Goal: Information Seeking & Learning: Learn about a topic

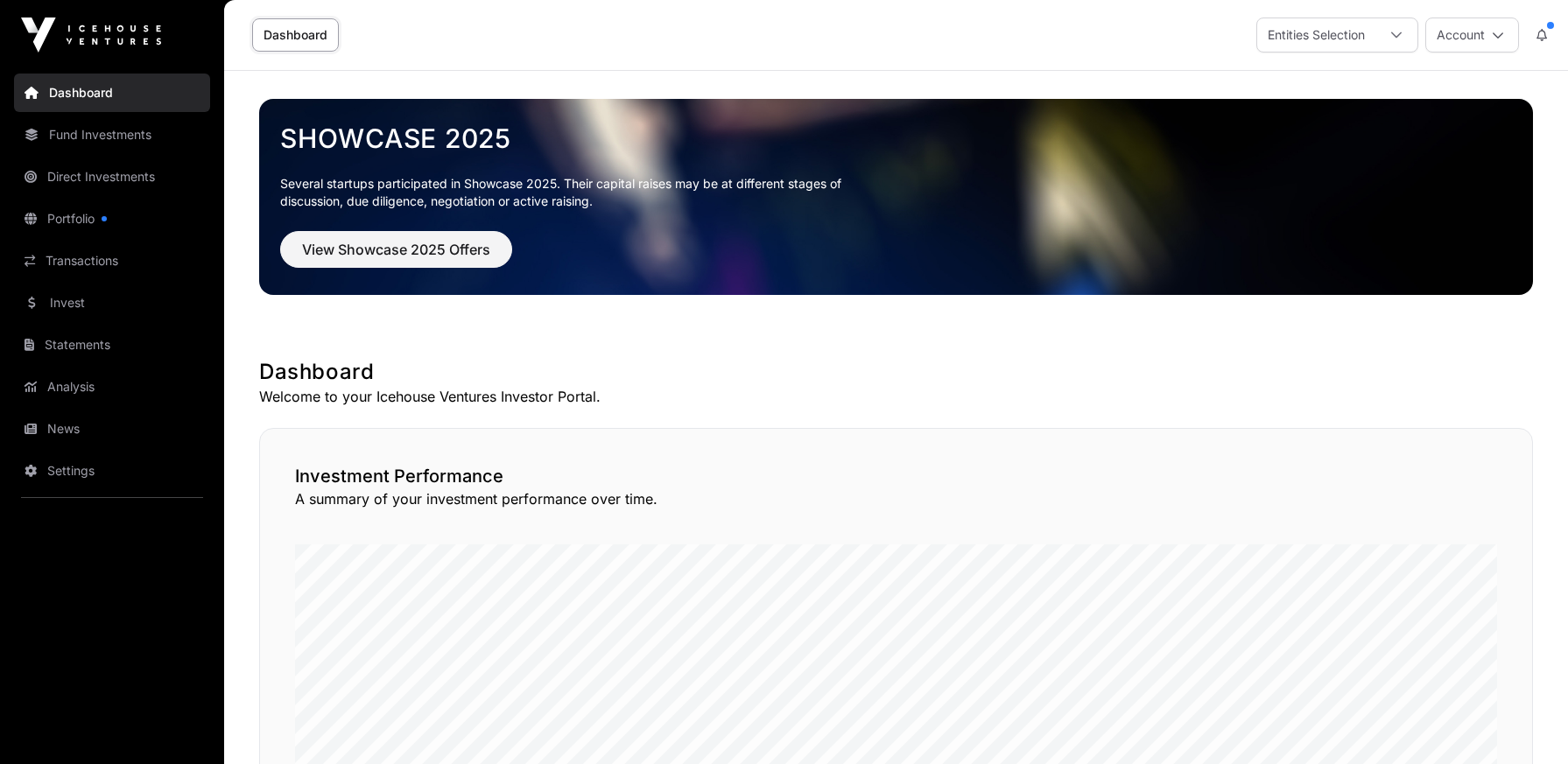
click at [112, 138] on link "Fund Investments" at bounding box center [112, 135] width 196 height 39
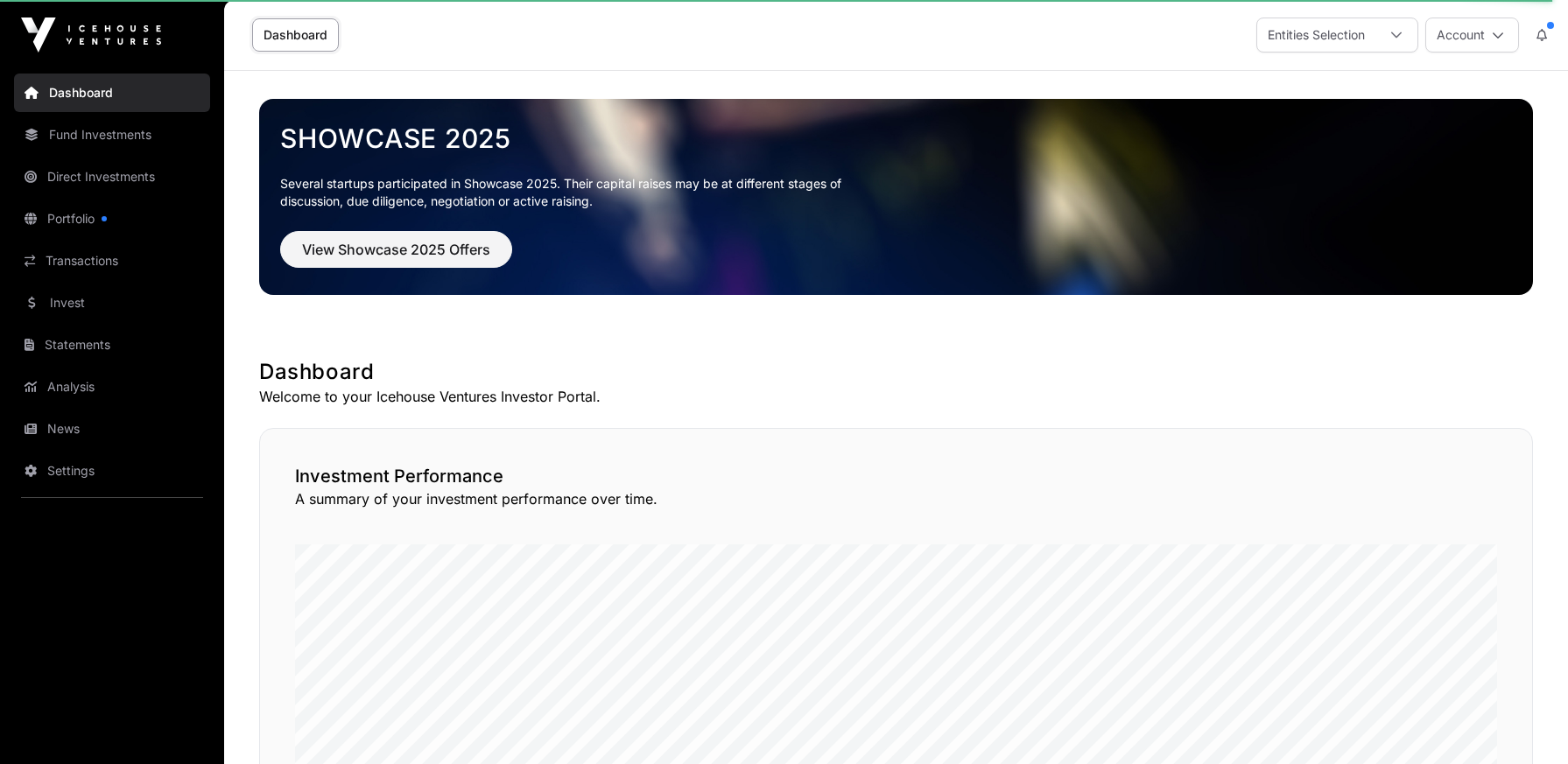
click at [114, 138] on link "Fund Investments" at bounding box center [112, 135] width 196 height 39
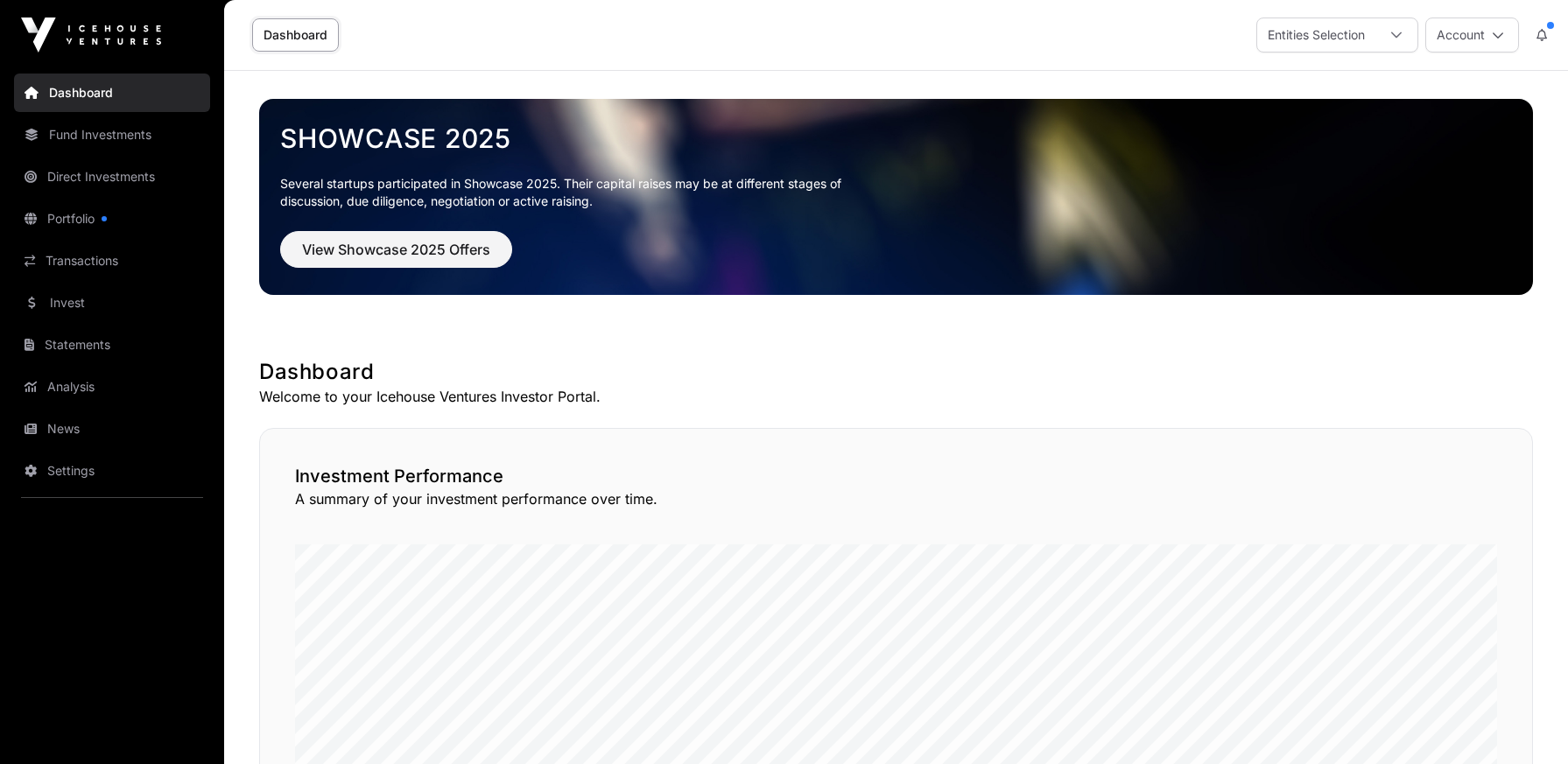
click at [142, 137] on link "Fund Investments" at bounding box center [112, 135] width 196 height 39
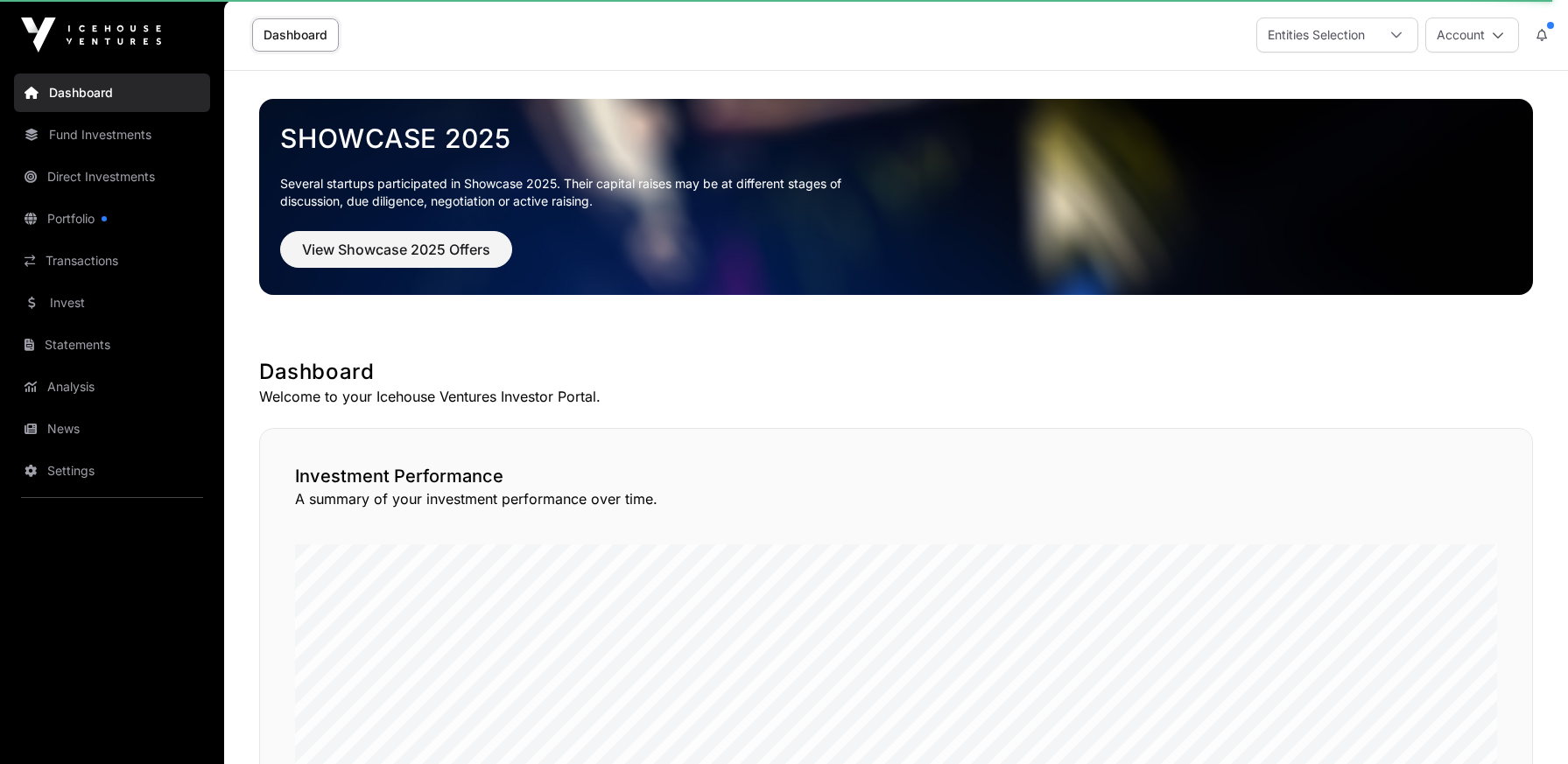
click at [1390, 34] on icon at bounding box center [1396, 35] width 13 height 13
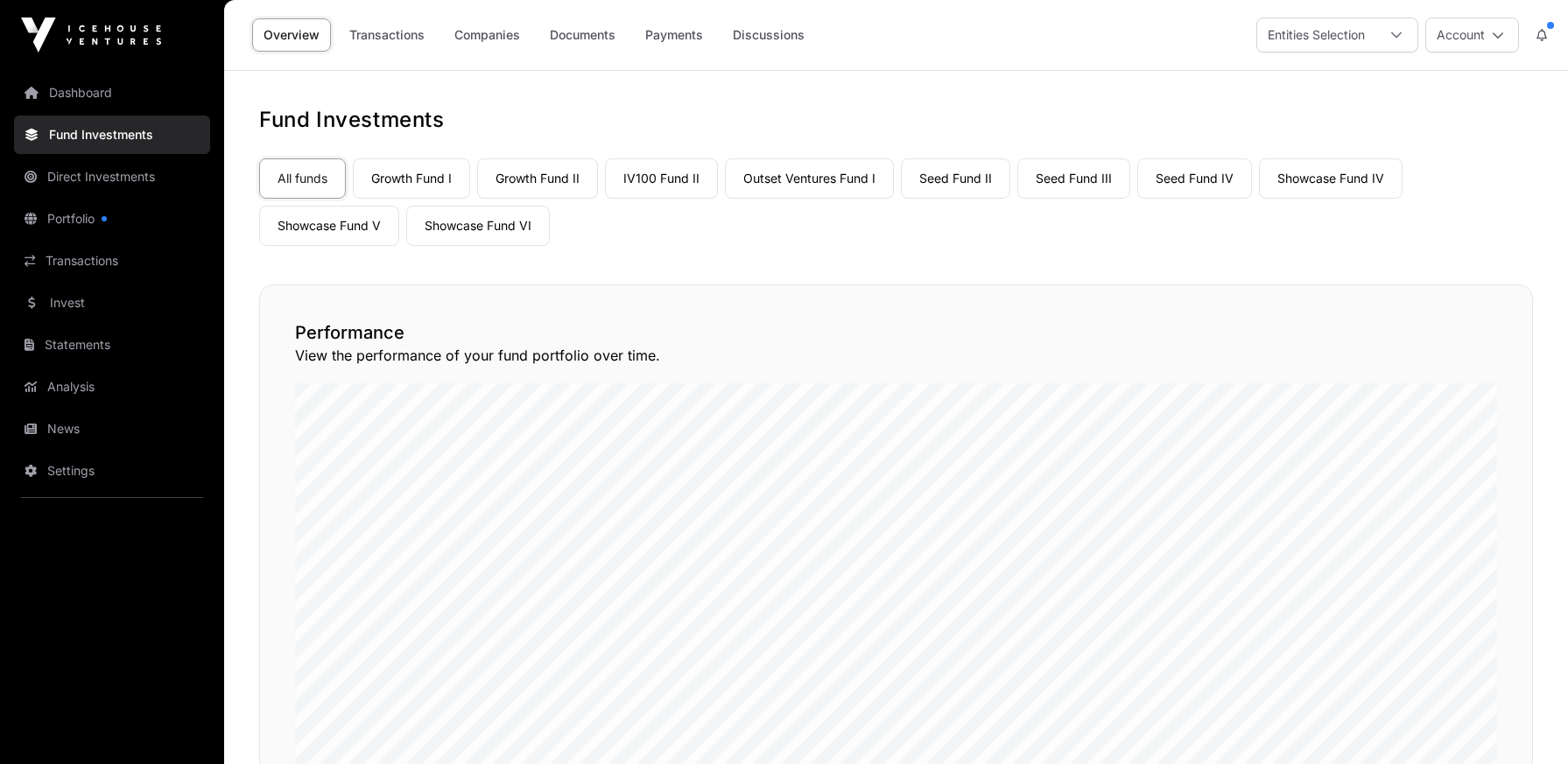
click at [341, 225] on link "Showcase Fund V" at bounding box center [330, 226] width 140 height 40
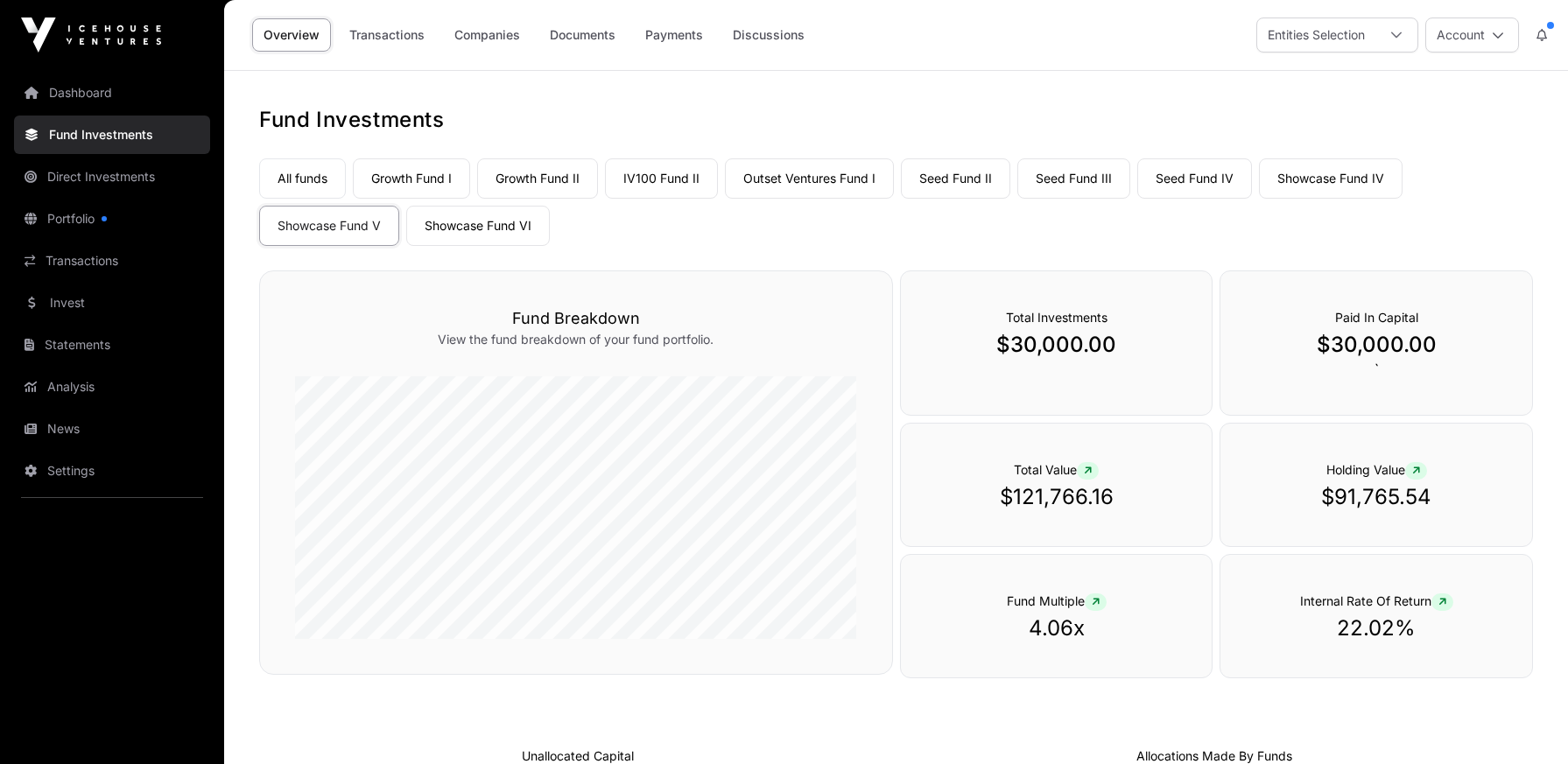
click at [489, 34] on link "Companies" at bounding box center [487, 35] width 88 height 33
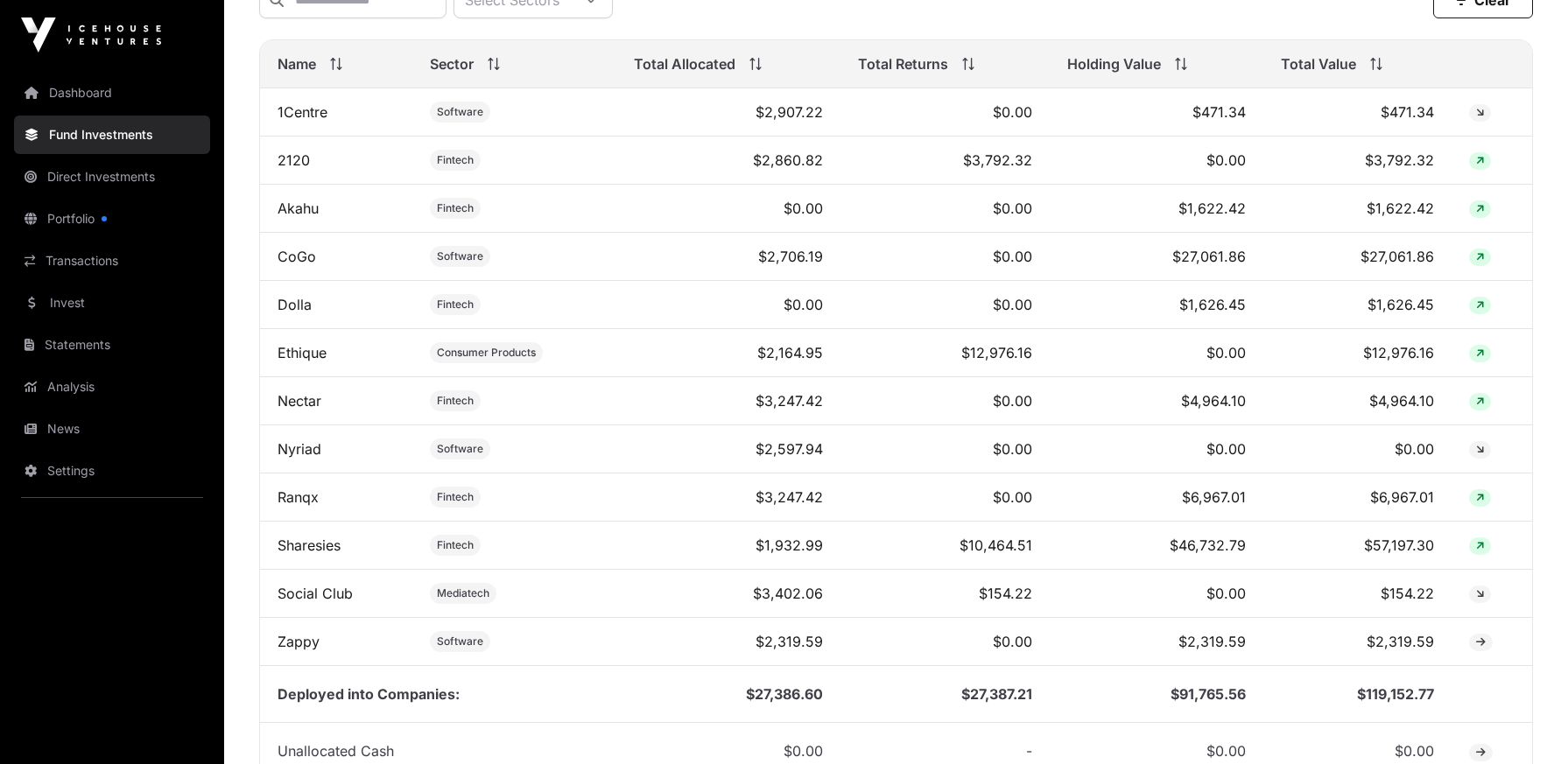
scroll to position [724, 0]
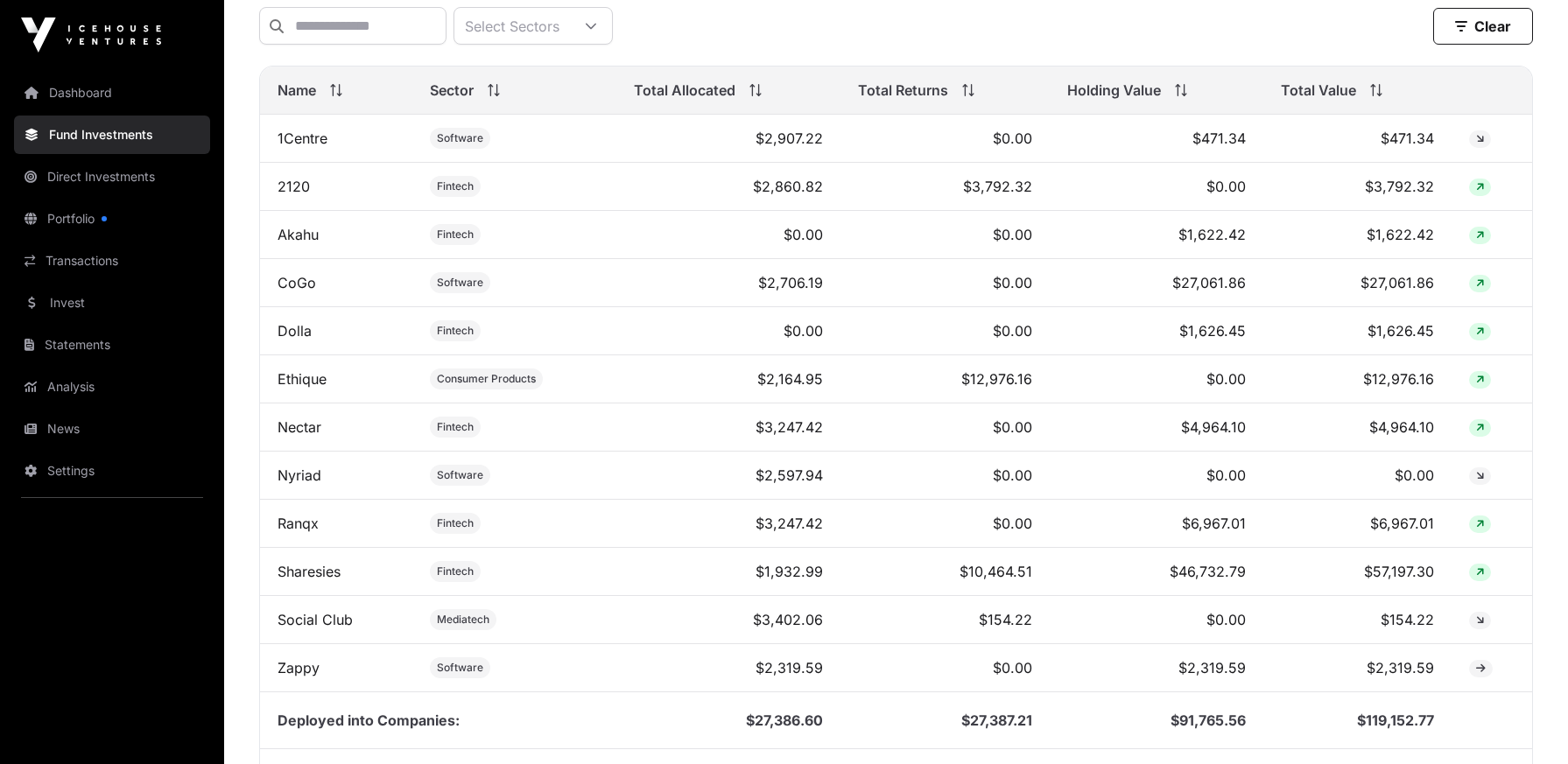
click at [351, 280] on td "CoGo" at bounding box center [336, 284] width 153 height 49
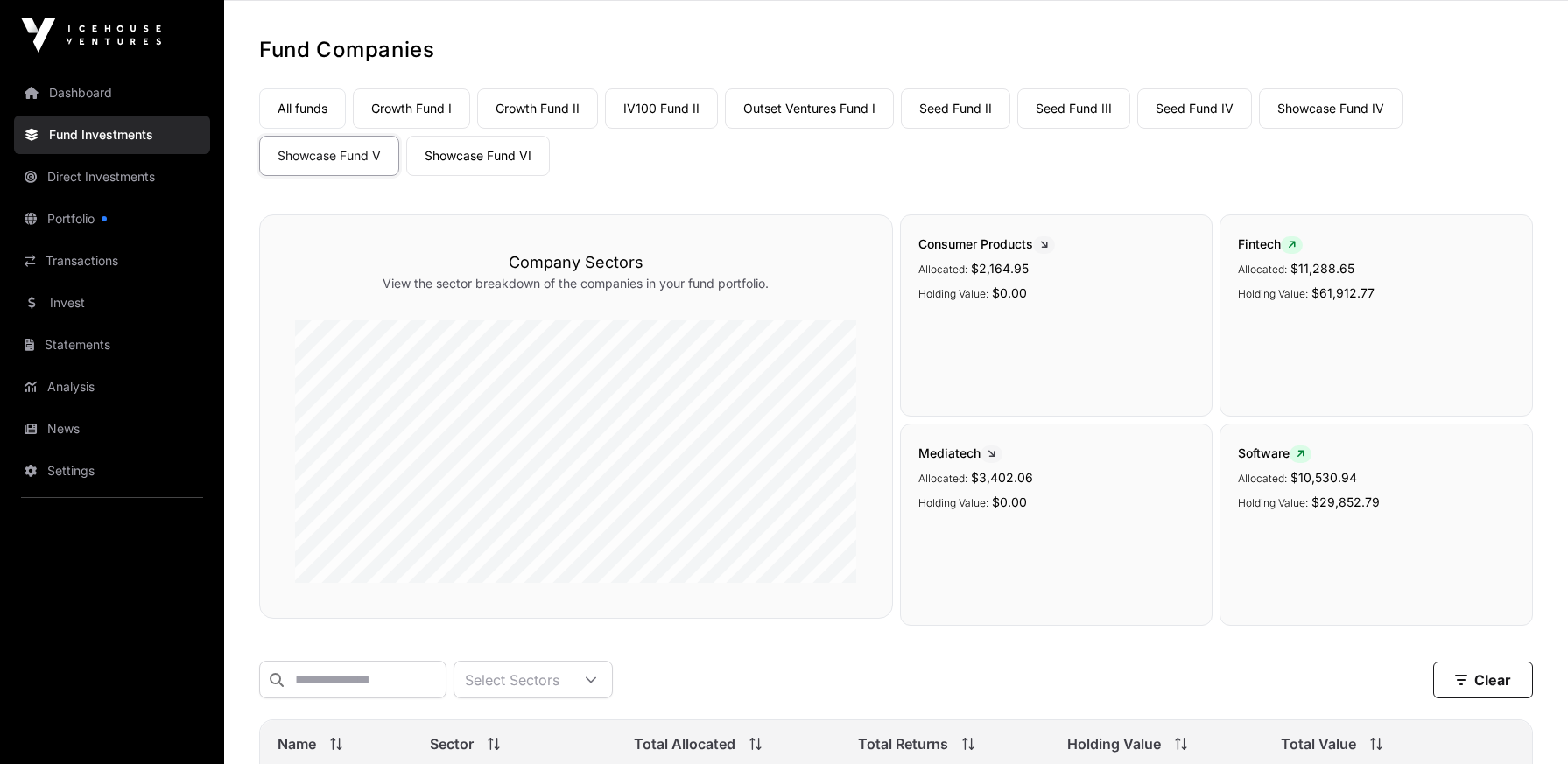
scroll to position [0, 0]
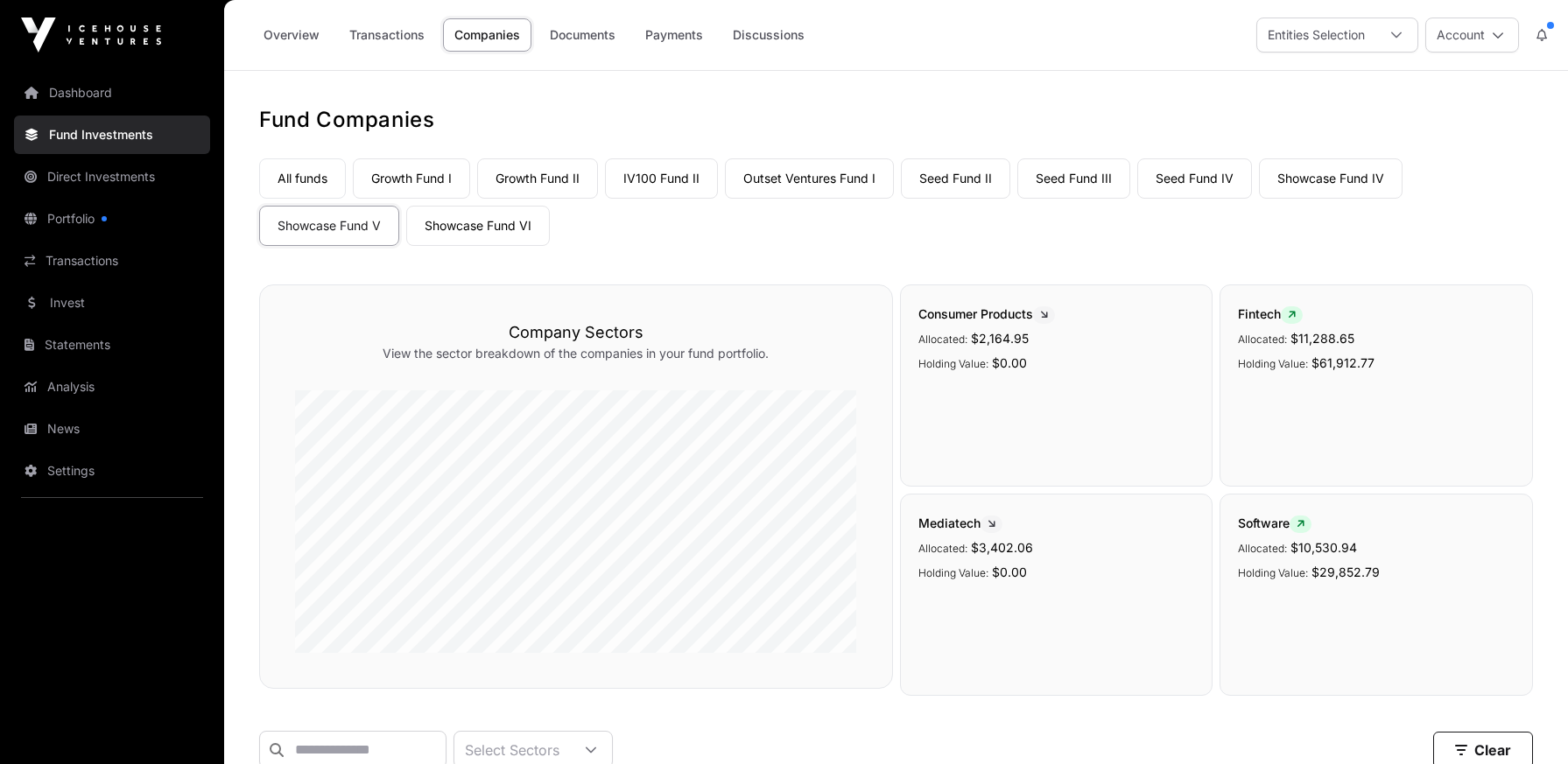
click at [1317, 182] on link "Showcase Fund IV" at bounding box center [1331, 178] width 144 height 40
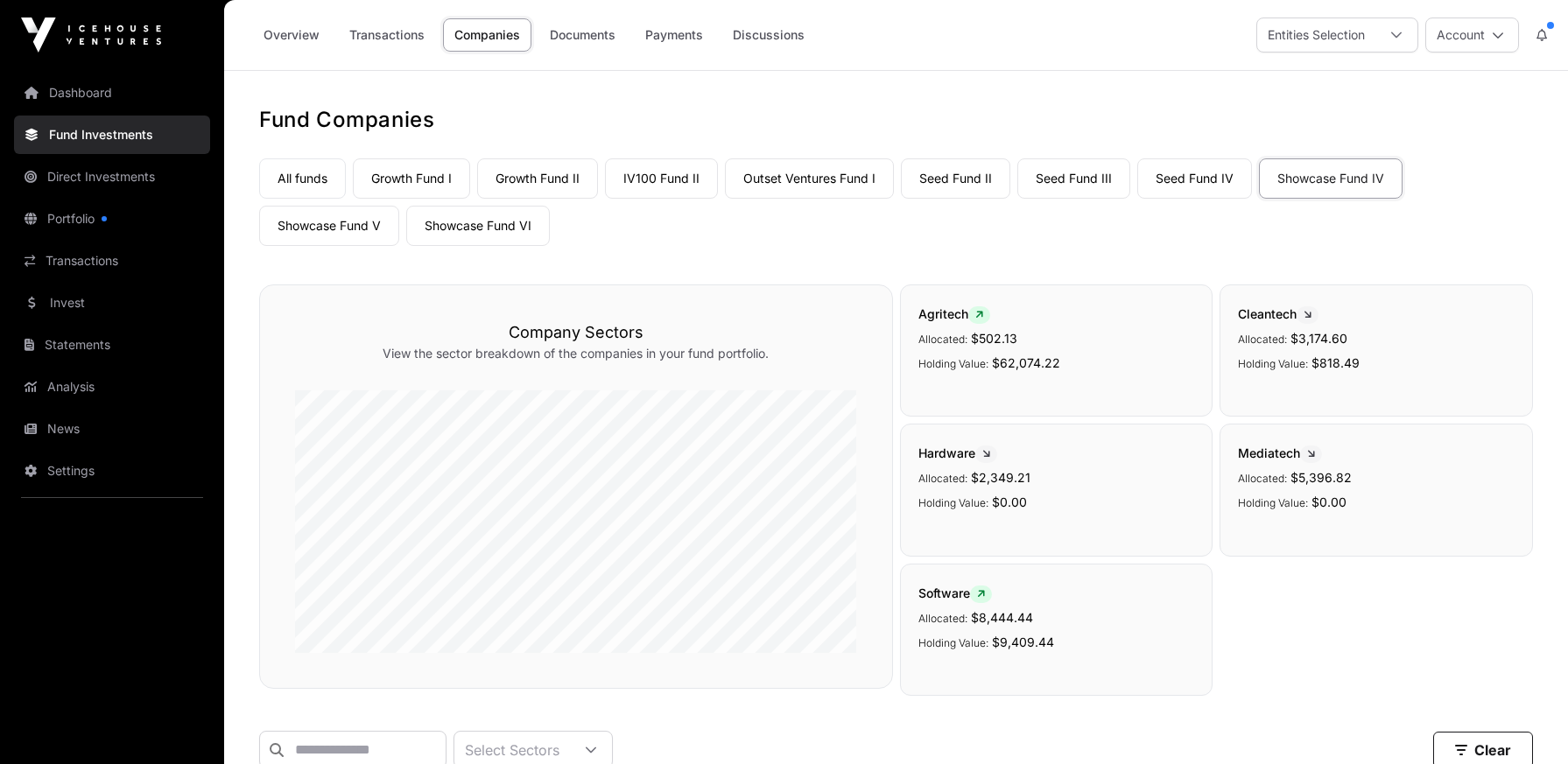
click at [1315, 183] on link "Showcase Fund IV" at bounding box center [1331, 178] width 144 height 40
click at [481, 229] on link "Showcase Fund VI" at bounding box center [478, 226] width 144 height 40
click at [975, 184] on link "Seed Fund II" at bounding box center [956, 178] width 110 height 40
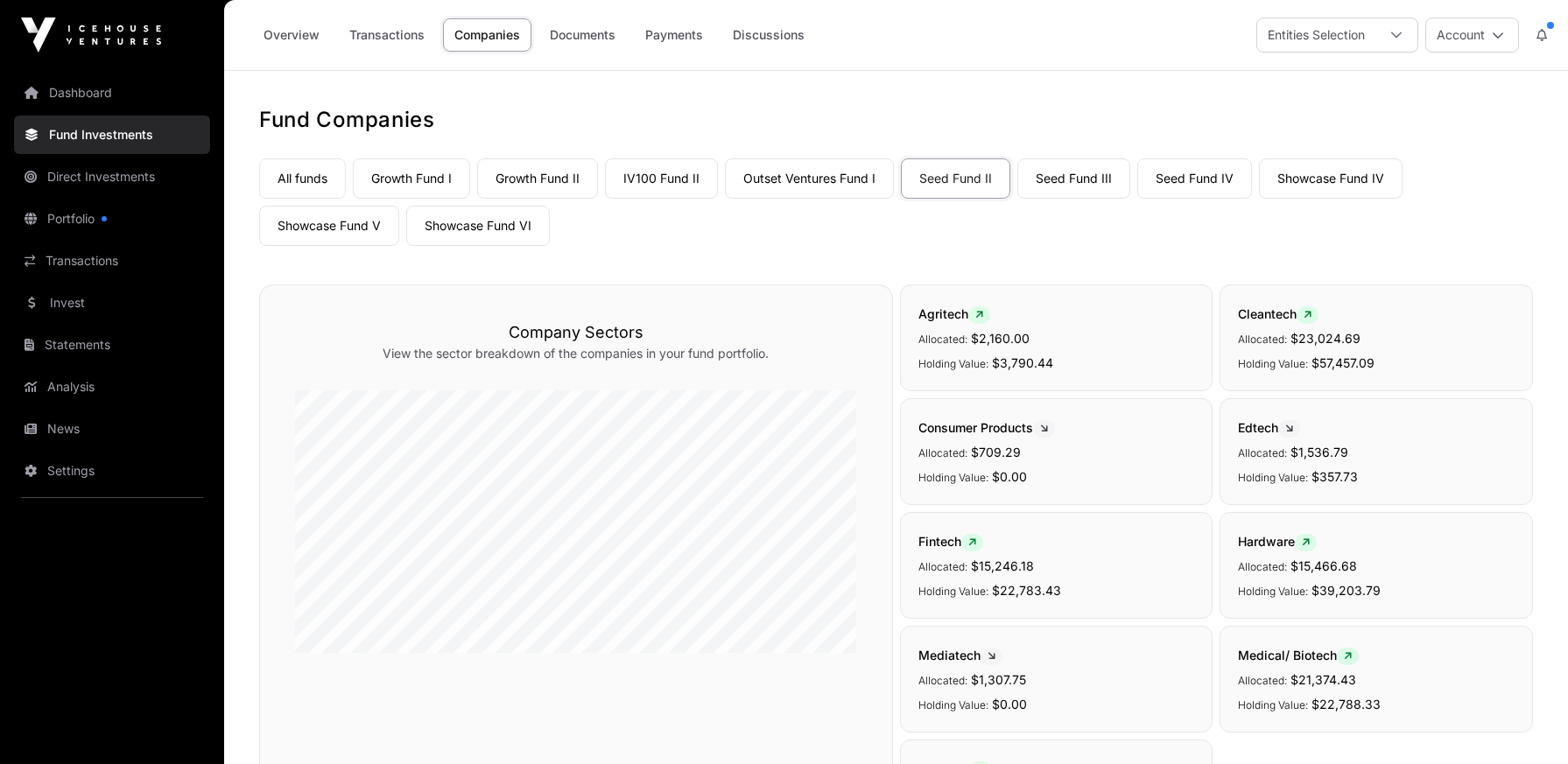
click at [1087, 176] on link "Seed Fund III" at bounding box center [1074, 178] width 113 height 40
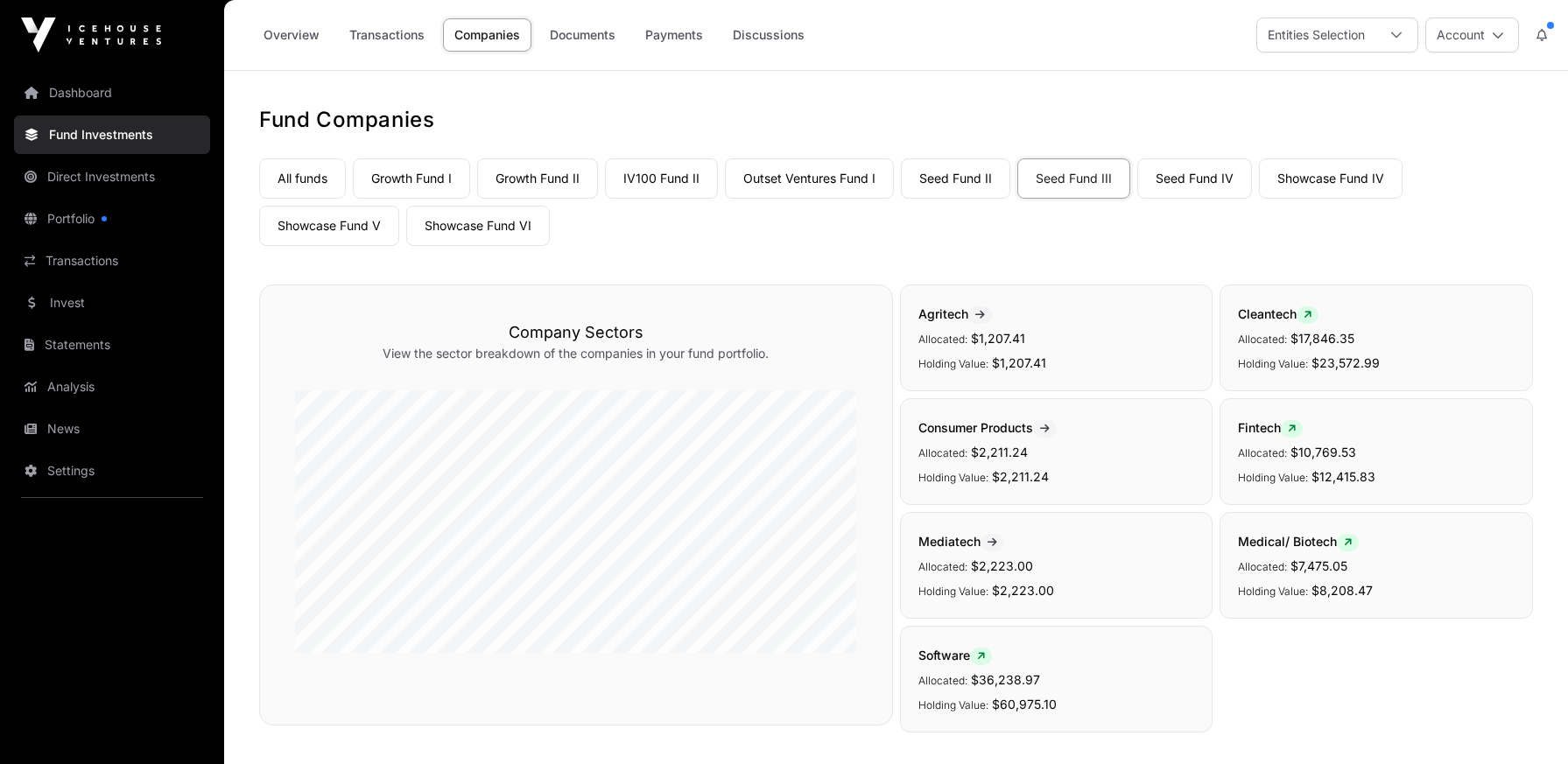
click at [1218, 178] on link "Seed Fund IV" at bounding box center [1195, 178] width 115 height 40
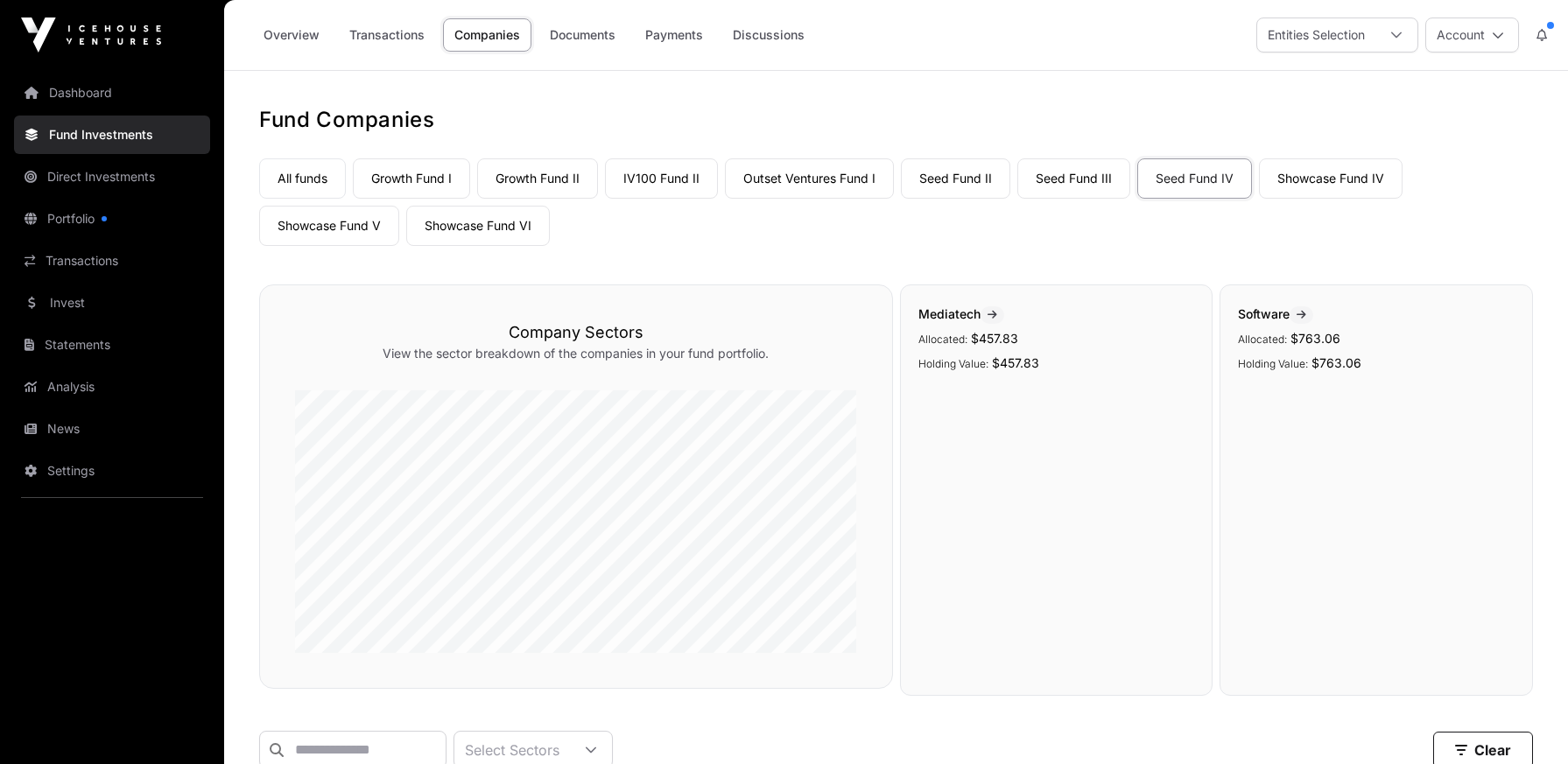
click at [433, 170] on link "Growth Fund I" at bounding box center [411, 178] width 118 height 40
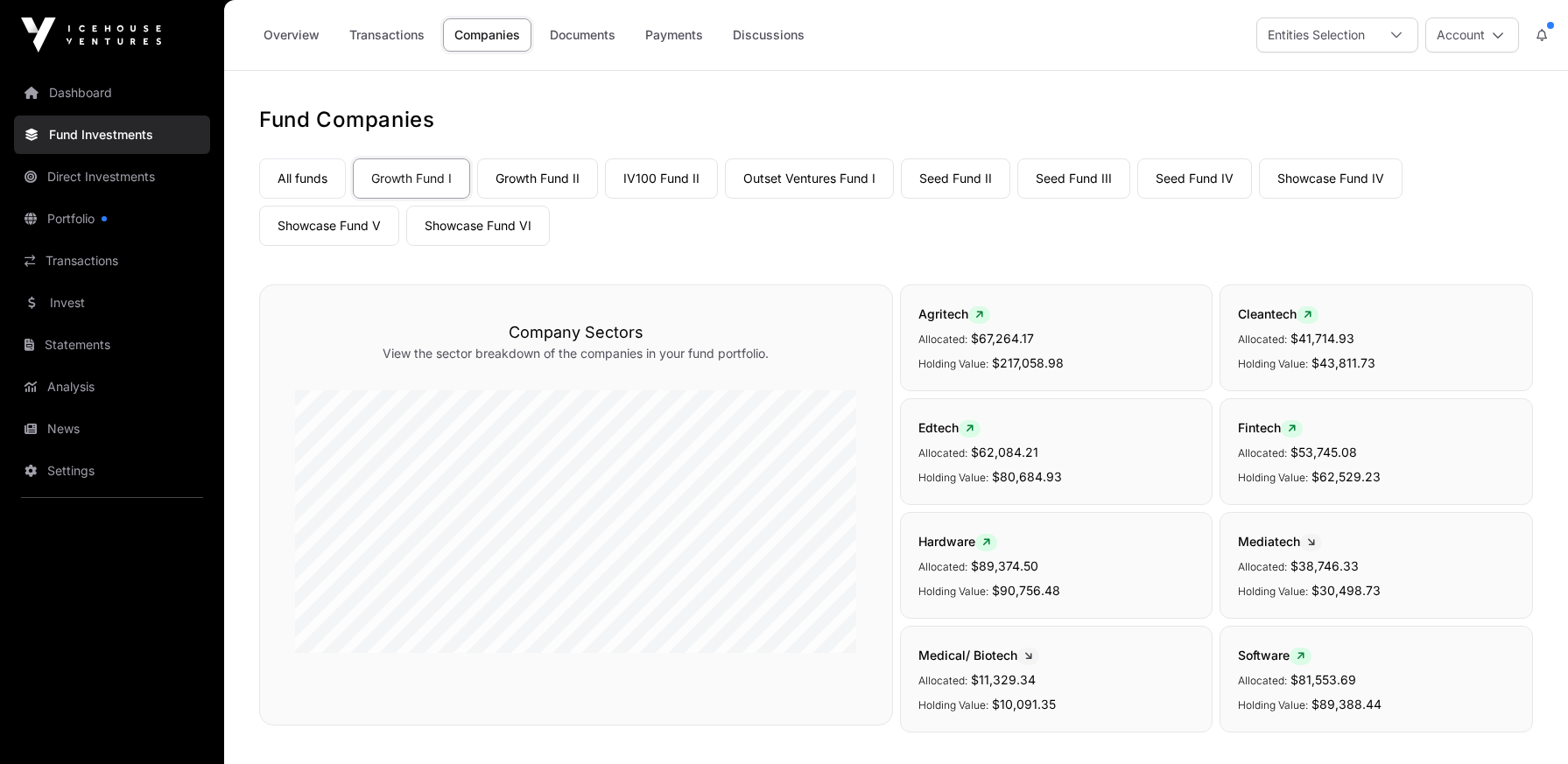
click at [654, 181] on link "IV100 Fund II" at bounding box center [661, 178] width 113 height 40
click at [845, 184] on link "Outset Ventures Fund I" at bounding box center [810, 178] width 169 height 40
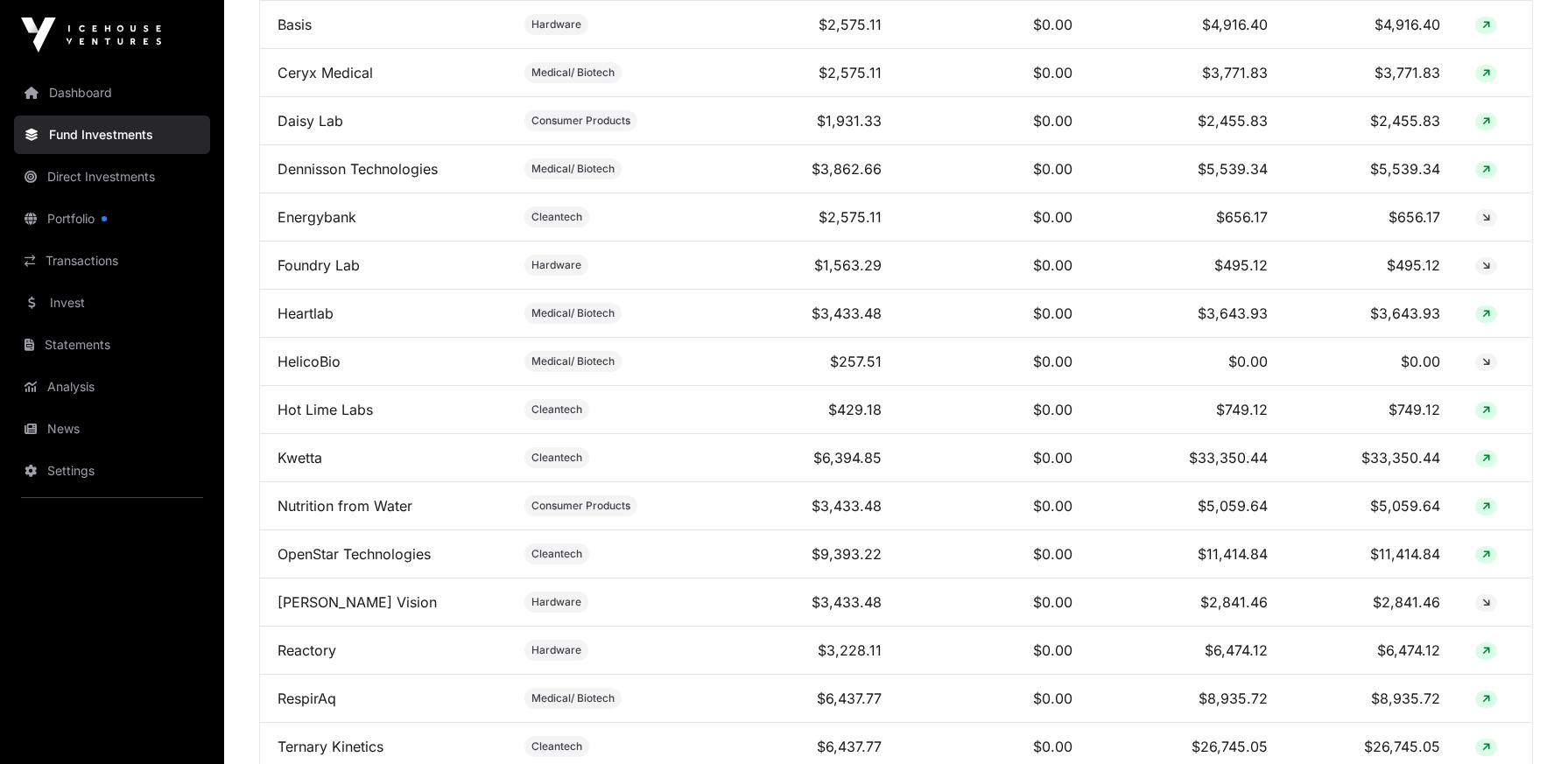
scroll to position [995, 0]
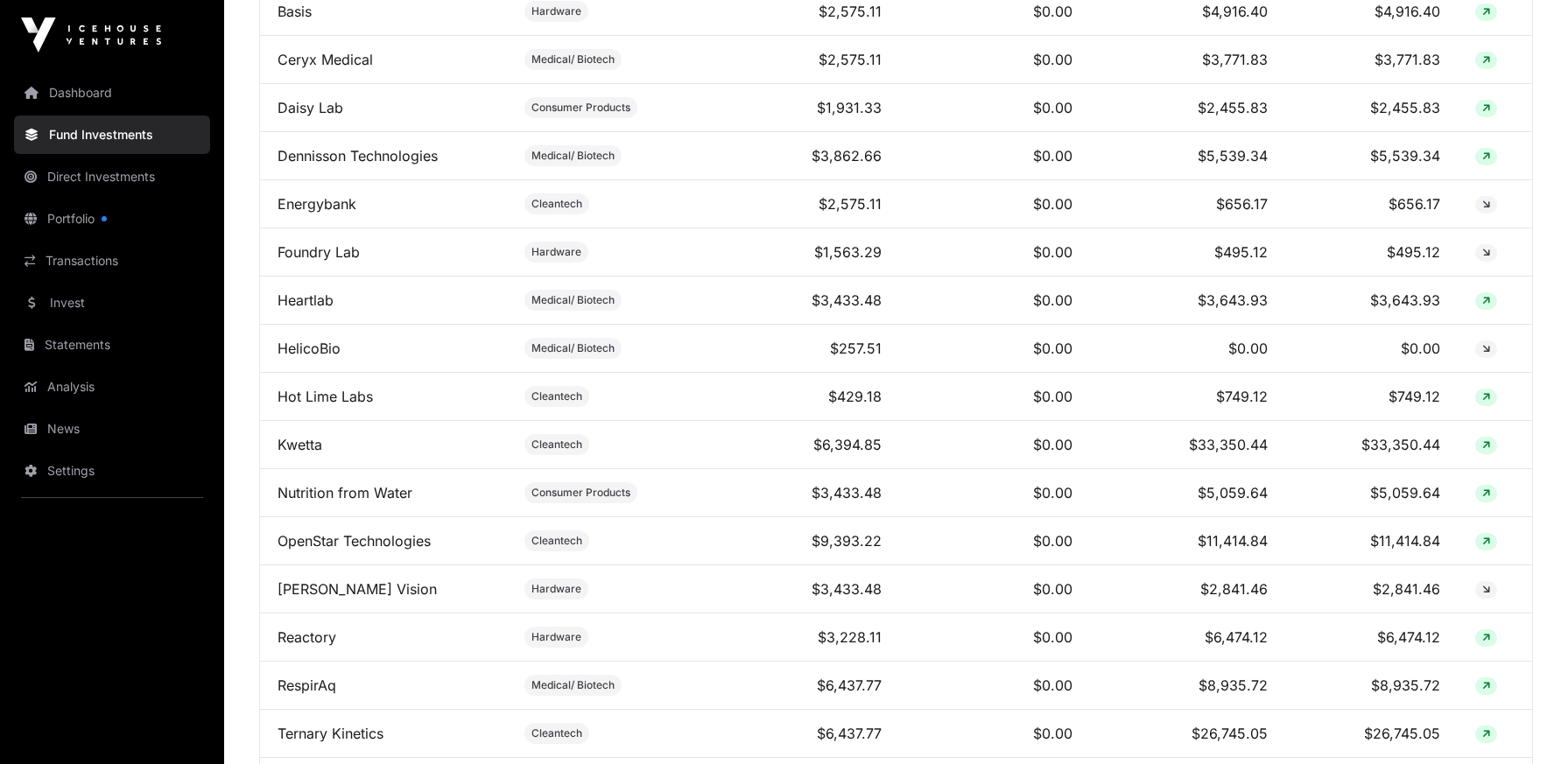
click at [309, 454] on link "Kwetta" at bounding box center [300, 445] width 45 height 17
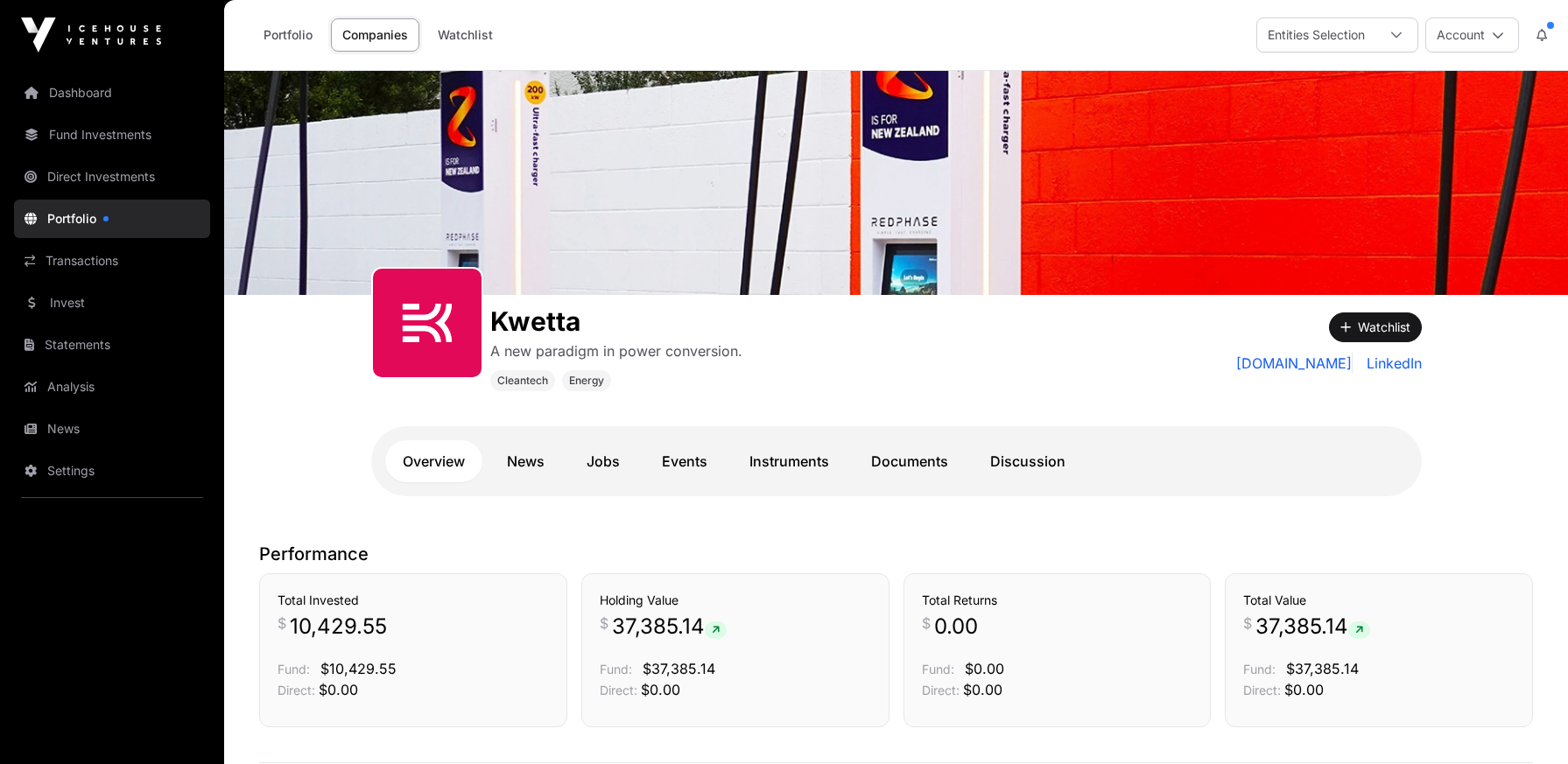
click at [118, 103] on link "Dashboard" at bounding box center [112, 93] width 196 height 39
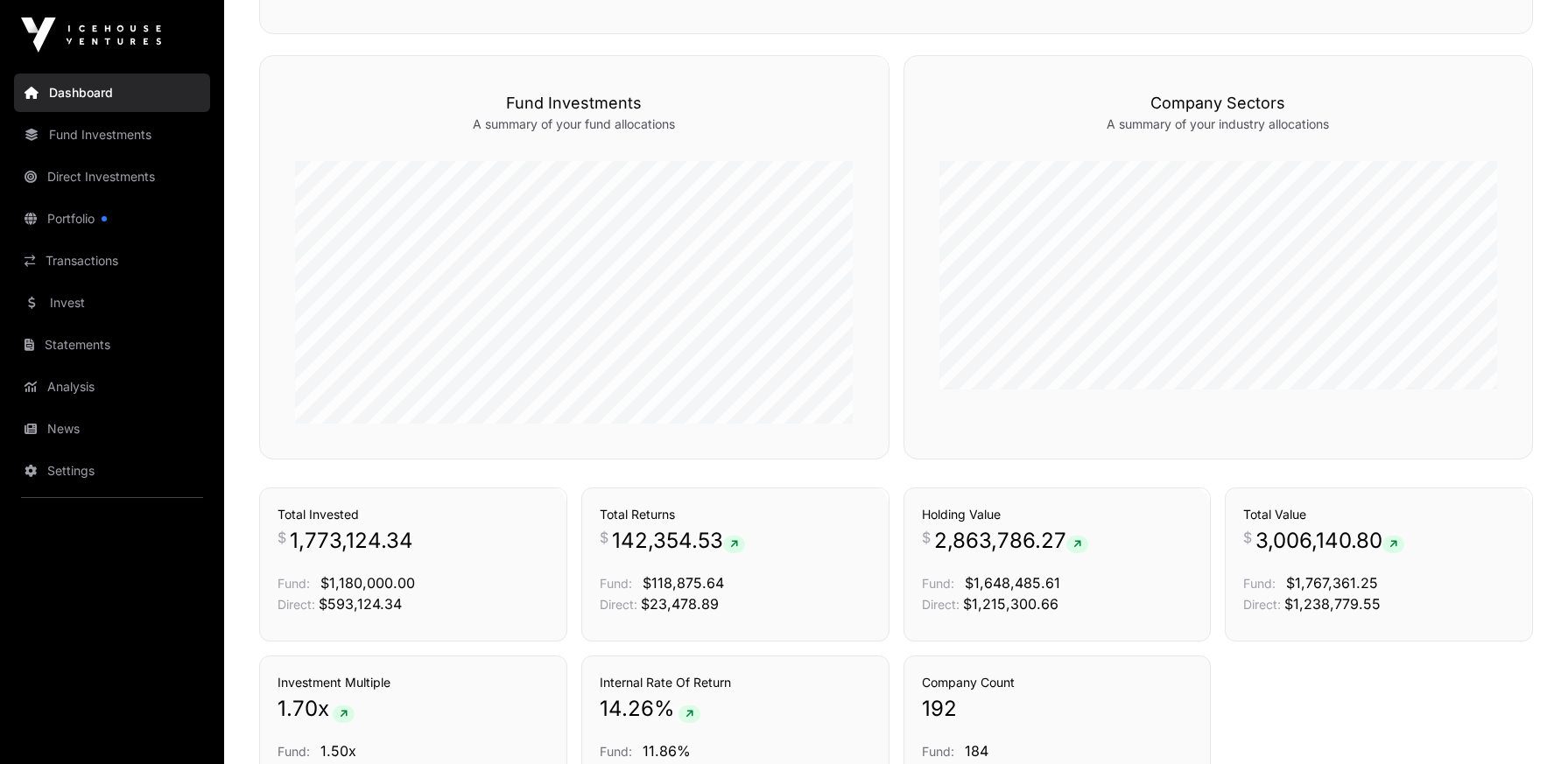
scroll to position [922, 0]
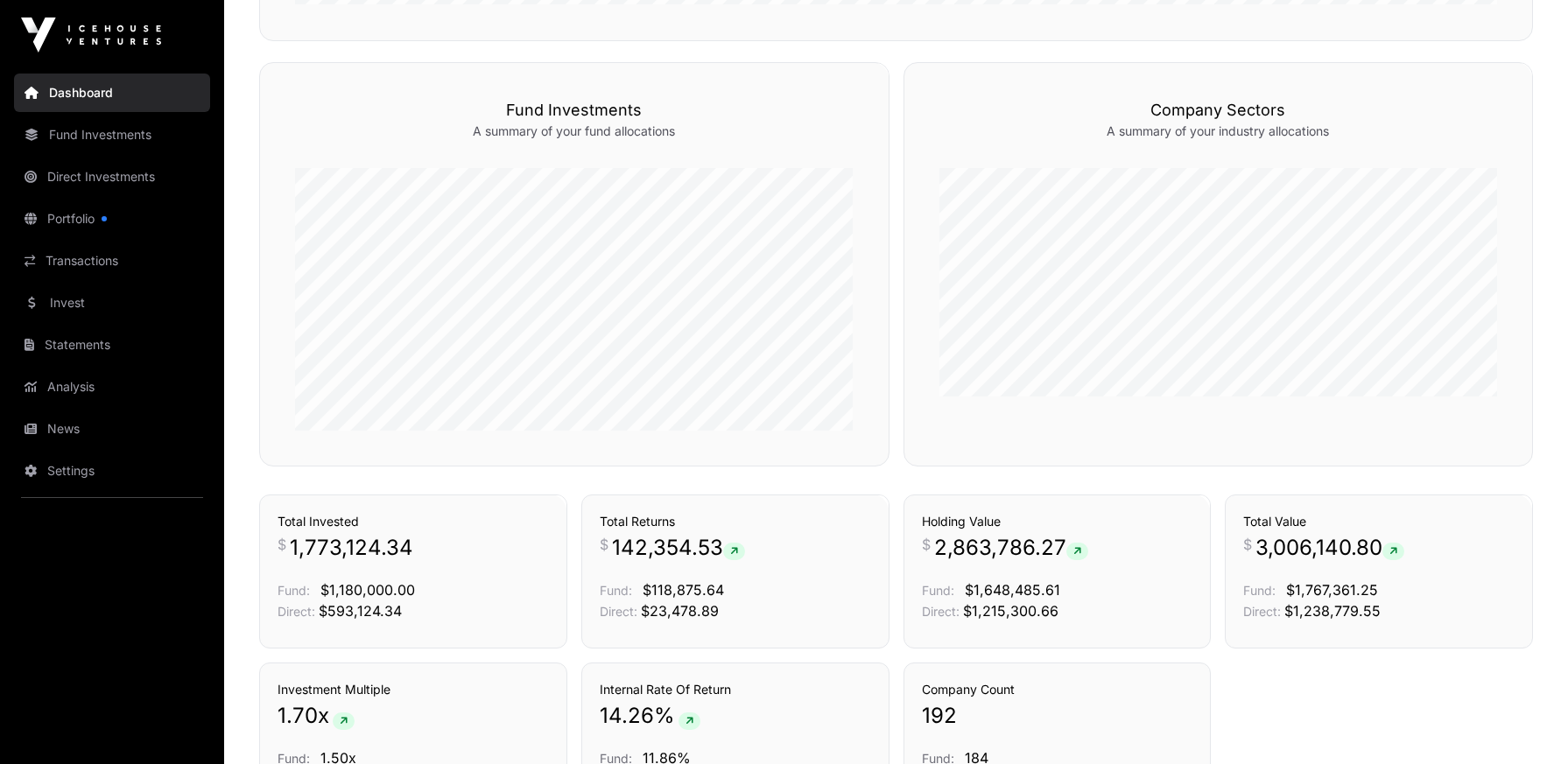
click at [65, 398] on link "Analysis" at bounding box center [112, 387] width 196 height 39
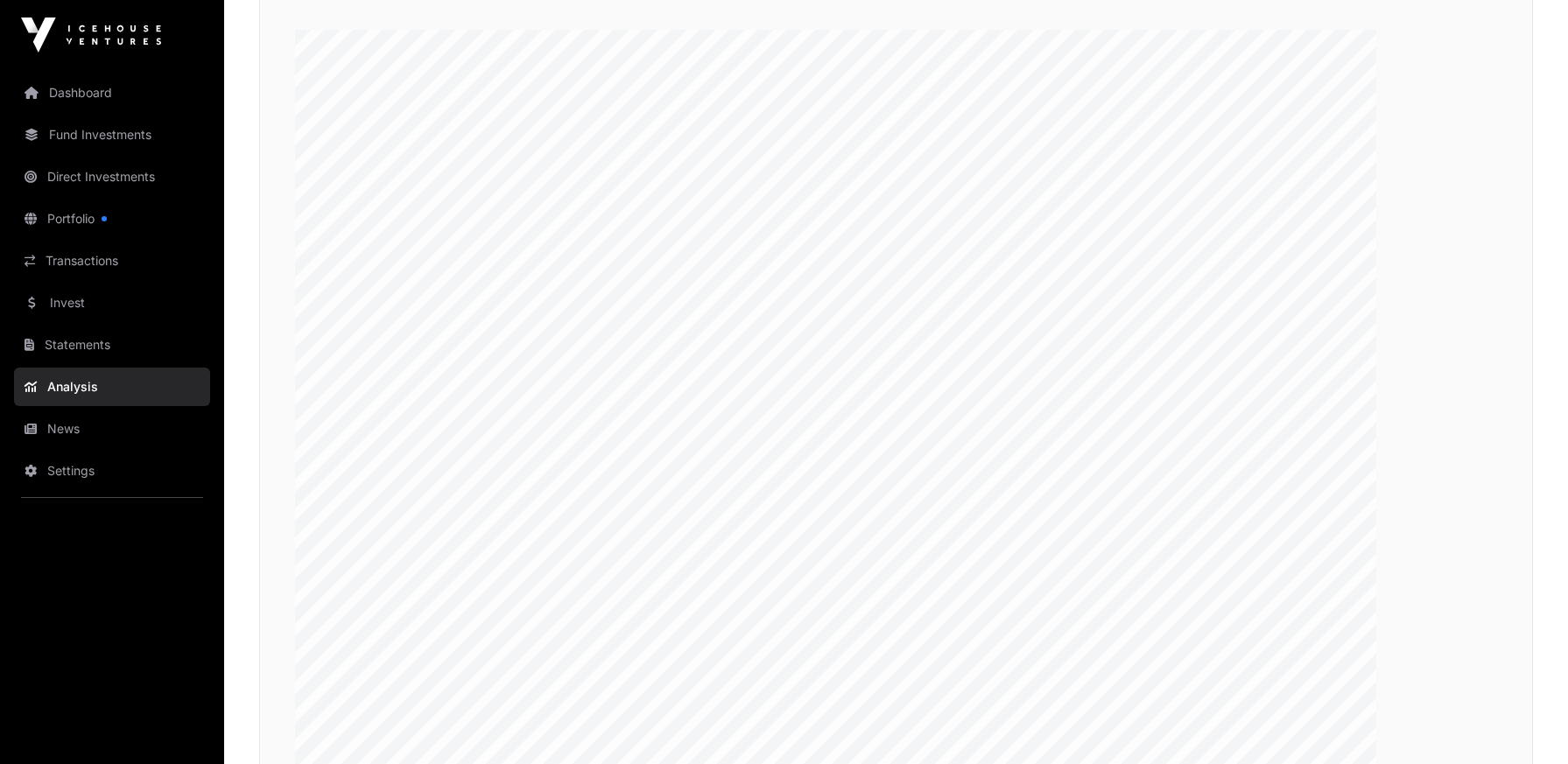
scroll to position [2827, 0]
